Goal: Register for event/course

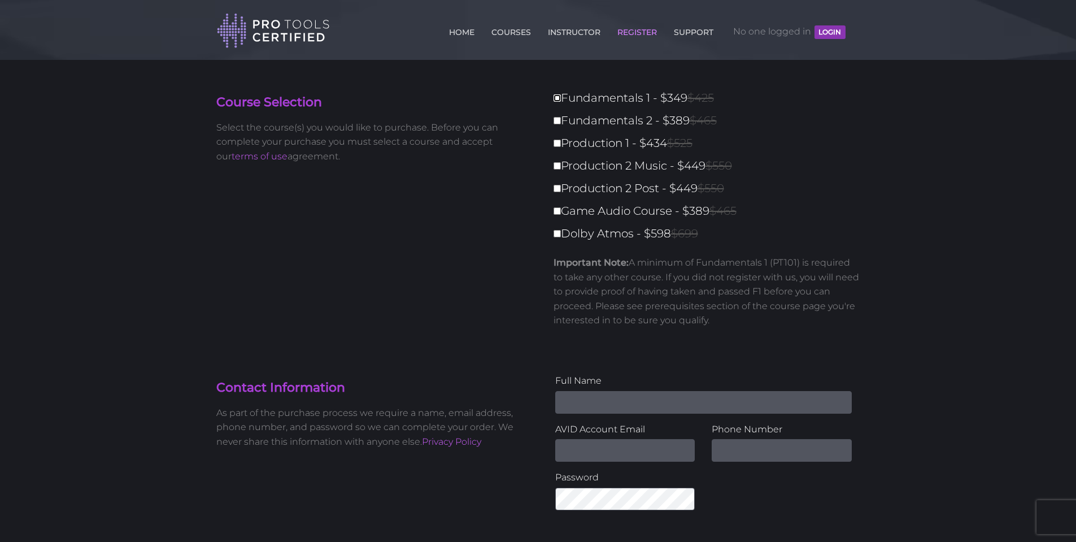
click at [555, 100] on input "Fundamentals 1 - $349 $425" at bounding box center [556, 97] width 7 height 7
checkbox input "true"
type input "349"
click at [635, 102] on label "Fundamentals 1 - $349 $425" at bounding box center [709, 98] width 313 height 20
click at [561, 102] on input "Fundamentals 1 - $349 $425" at bounding box center [556, 97] width 7 height 7
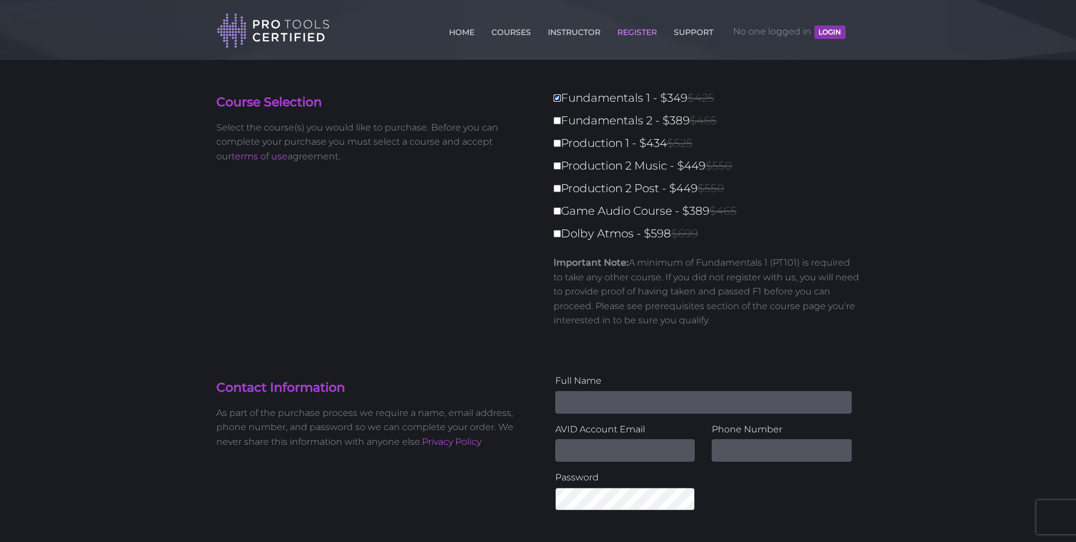
checkbox input "false"
type input "0"
click at [556, 93] on label "Fundamentals 1 - $349 $425" at bounding box center [709, 98] width 313 height 20
click at [556, 94] on input "Fundamentals 1 - $349 $425" at bounding box center [556, 97] width 7 height 7
checkbox input "true"
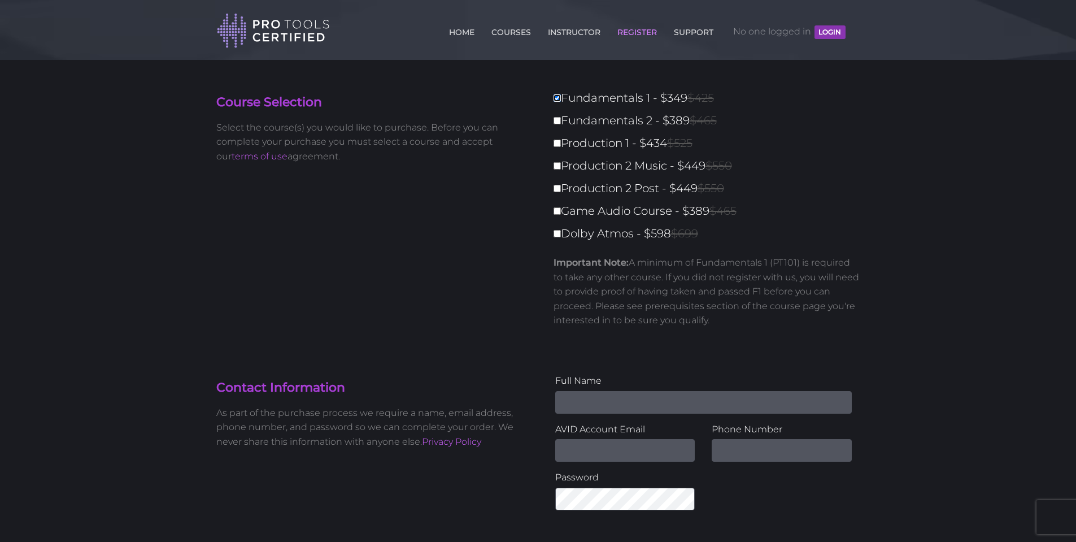
type input "349"
click at [560, 122] on input "Fundamentals 2 - $389 $465" at bounding box center [556, 120] width 7 height 7
checkbox input "true"
type input "738"
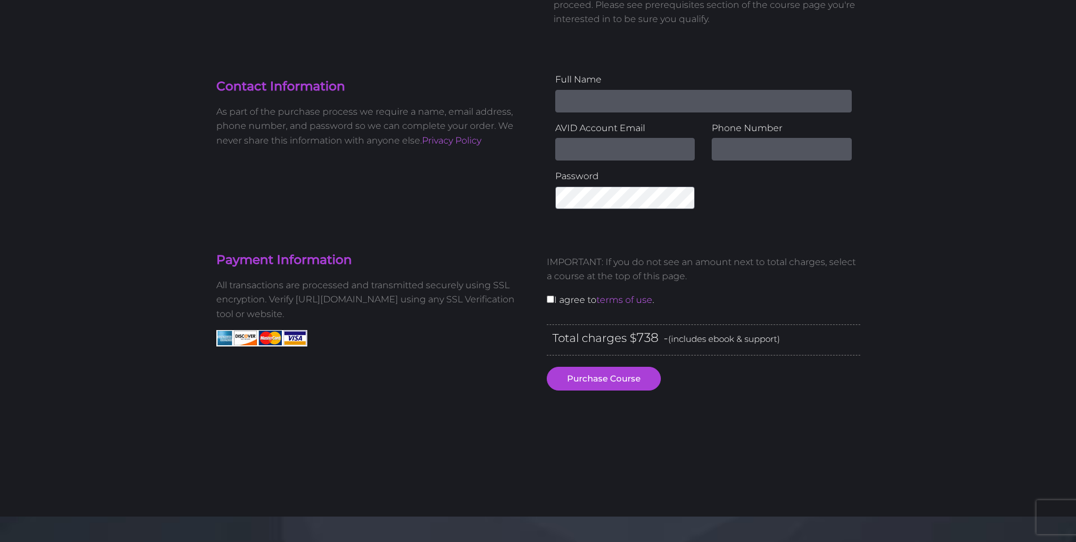
scroll to position [226, 0]
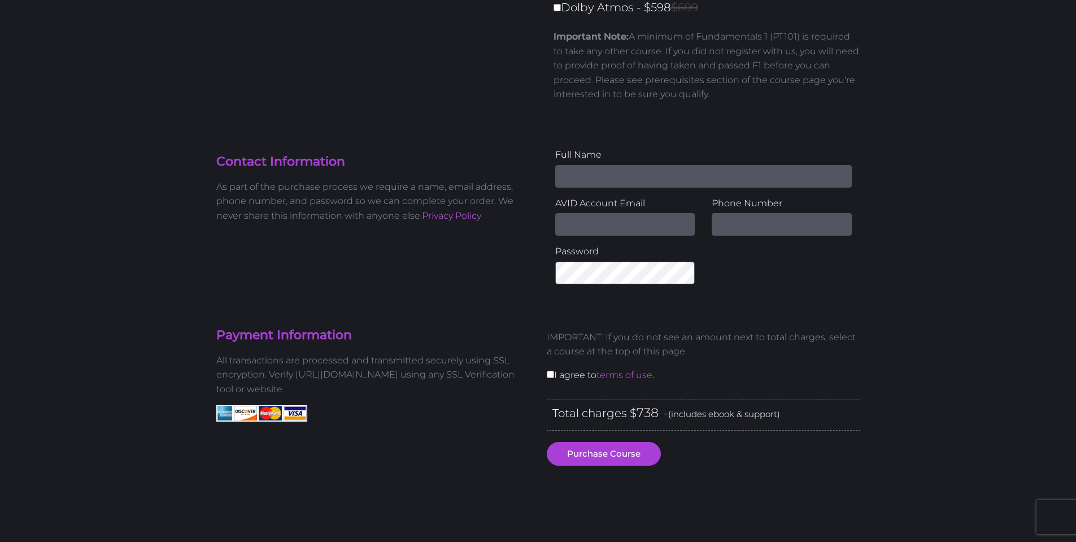
click at [602, 171] on input "Name" at bounding box center [703, 176] width 296 height 23
click at [579, 226] on input "Email Address" at bounding box center [625, 224] width 140 height 23
click at [523, 256] on div "Contact Information As part of the purchase process we require a name, email ad…" at bounding box center [538, 219] width 661 height 145
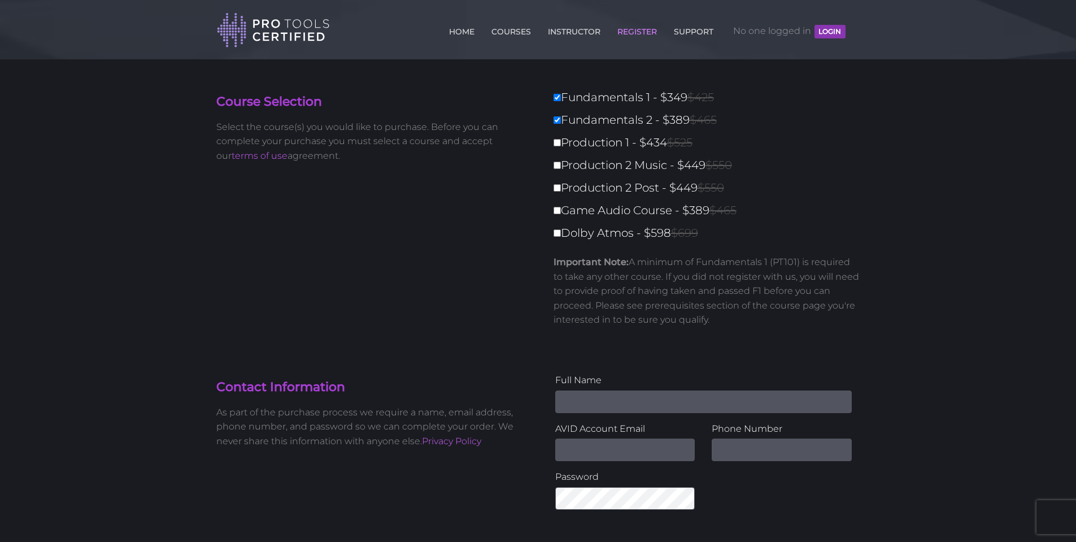
scroll to position [0, 0]
click at [584, 37] on link "INSTRUCTOR" at bounding box center [574, 30] width 58 height 18
